Goal: Information Seeking & Learning: Learn about a topic

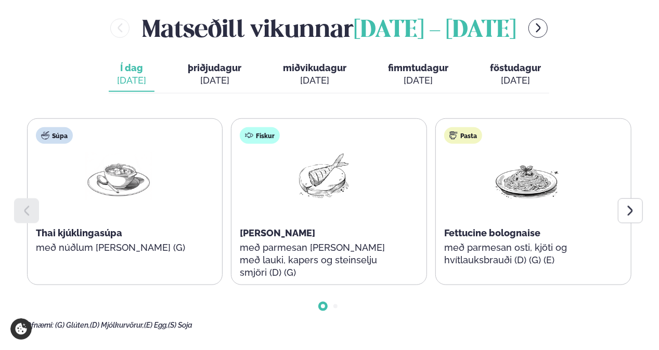
scroll to position [468, 0]
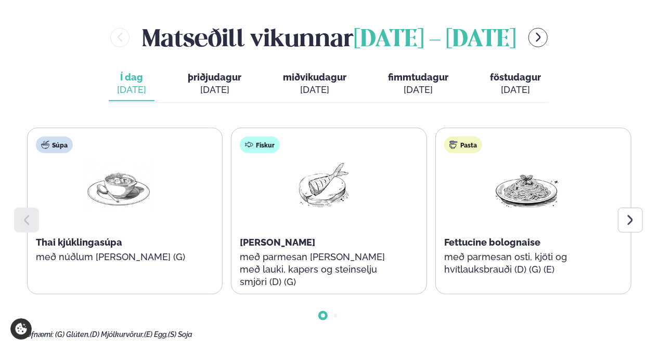
drag, startPoint x: 646, startPoint y: 200, endPoint x: 622, endPoint y: 187, distance: 27.2
click at [620, 208] on div at bounding box center [630, 220] width 25 height 25
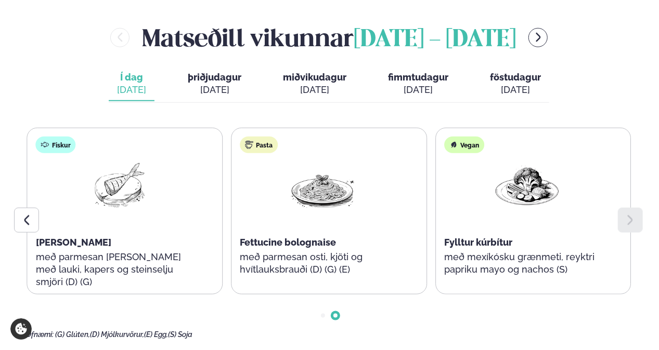
click at [202, 72] on span "þriðjudagur" at bounding box center [215, 77] width 54 height 11
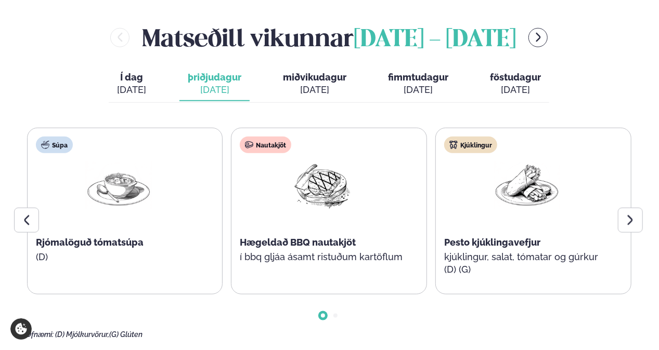
click at [632, 214] on icon at bounding box center [630, 220] width 12 height 12
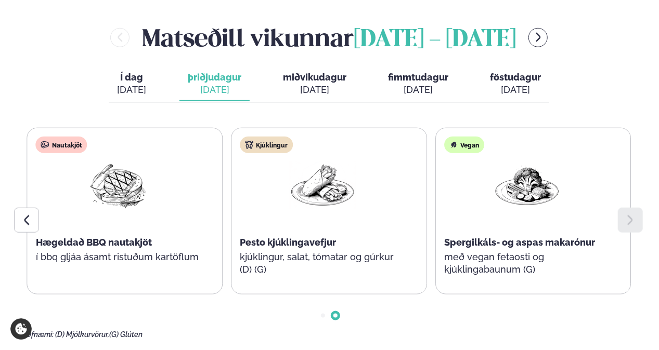
click at [331, 72] on span "miðvikudagur" at bounding box center [314, 77] width 63 height 11
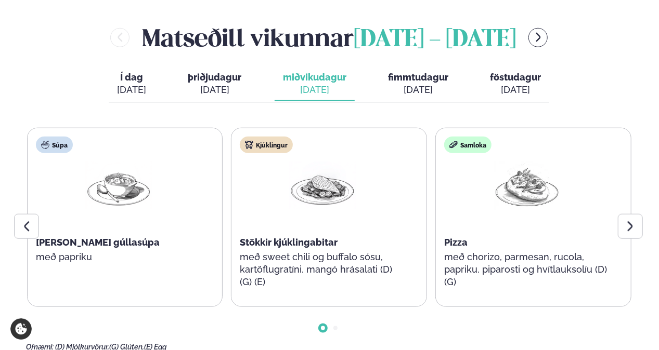
click at [415, 72] on span "fimmtudagur" at bounding box center [418, 77] width 60 height 11
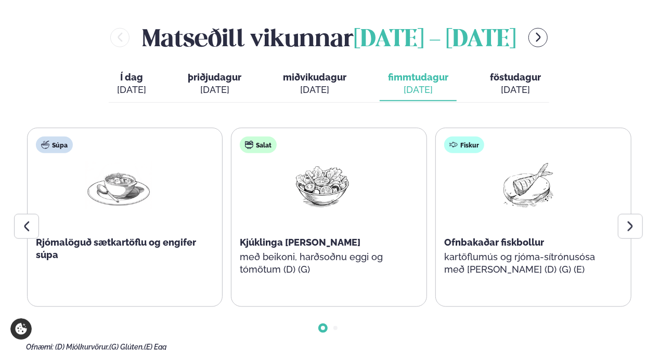
click at [626, 220] on icon at bounding box center [630, 226] width 12 height 12
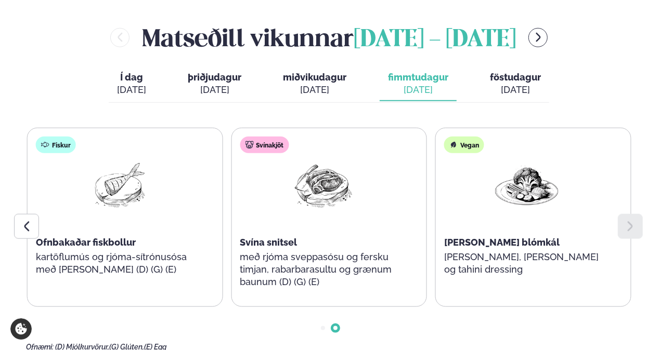
click at [512, 84] on div "[DATE]" at bounding box center [515, 90] width 51 height 12
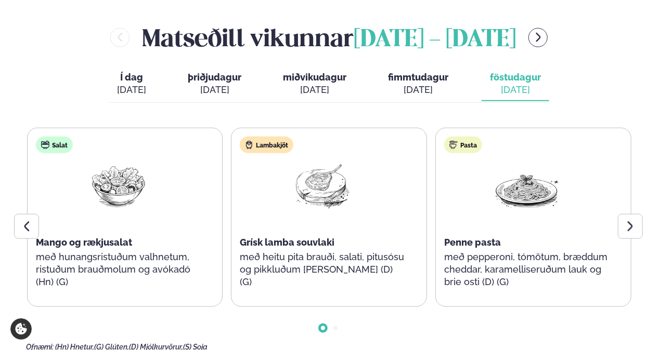
click at [620, 214] on div at bounding box center [630, 226] width 25 height 25
